Goal: Find contact information: Find contact information

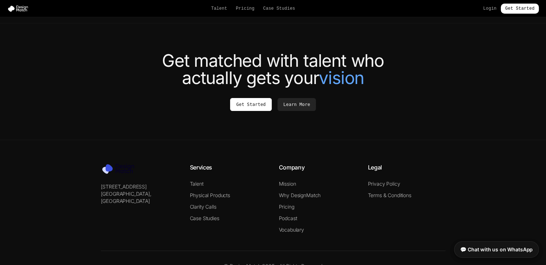
scroll to position [2728, 0]
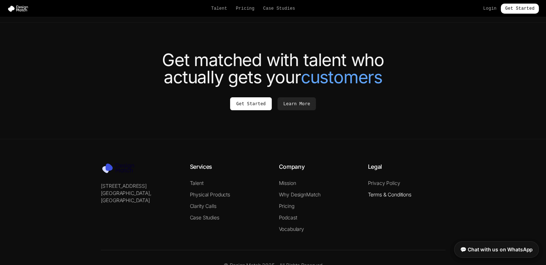
click at [372, 191] on link "Terms & Conditions" at bounding box center [389, 194] width 43 height 6
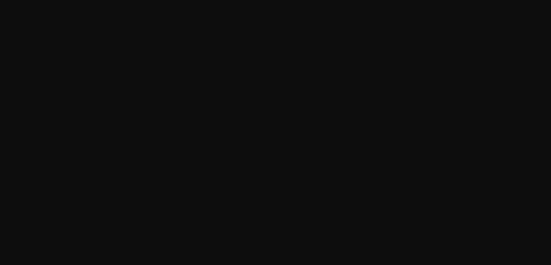
click at [373, 0] on html at bounding box center [275, 0] width 551 height 0
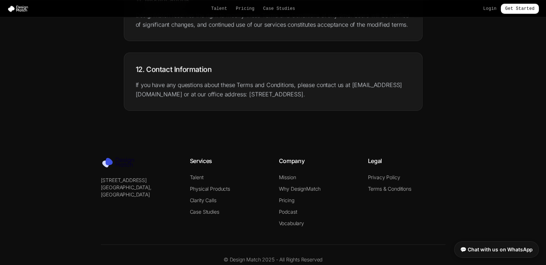
scroll to position [982, 0]
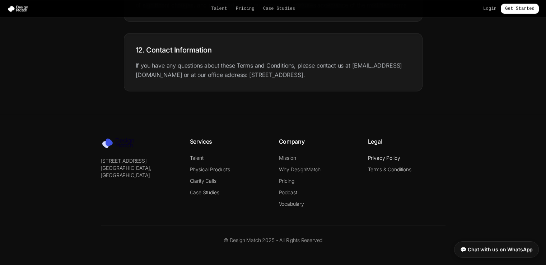
click at [376, 156] on link "Privacy Policy" at bounding box center [384, 158] width 32 height 6
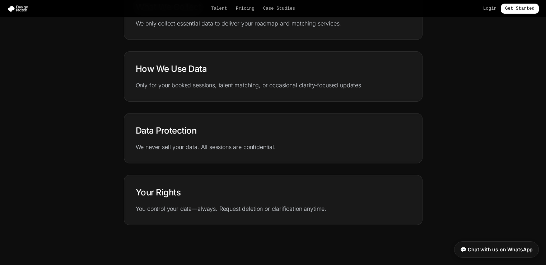
scroll to position [323, 0]
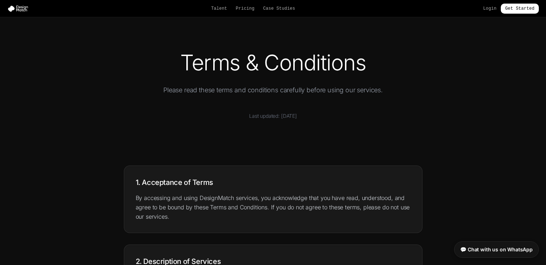
scroll to position [981, 0]
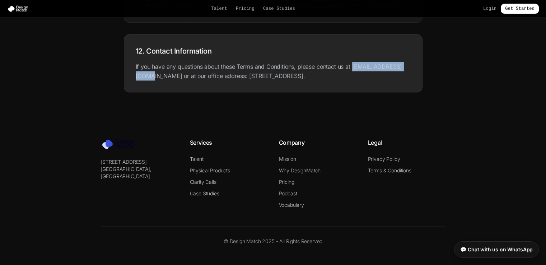
drag, startPoint x: 350, startPoint y: 65, endPoint x: 406, endPoint y: 63, distance: 56.0
click at [406, 63] on p "If you have any questions about these Terms and Conditions, please contact us a…" at bounding box center [273, 71] width 275 height 19
copy p "[EMAIL_ADDRESS][DOMAIN_NAME]"
